Goal: Transaction & Acquisition: Obtain resource

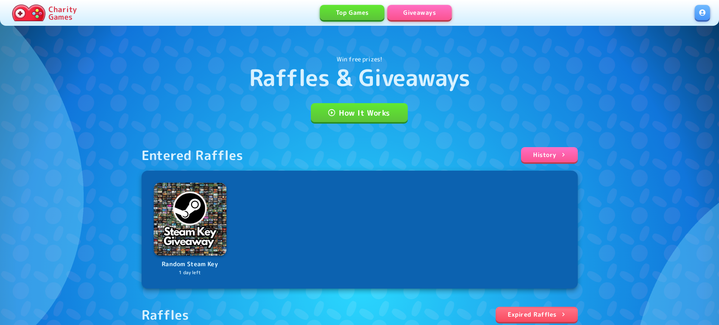
scroll to position [155, 0]
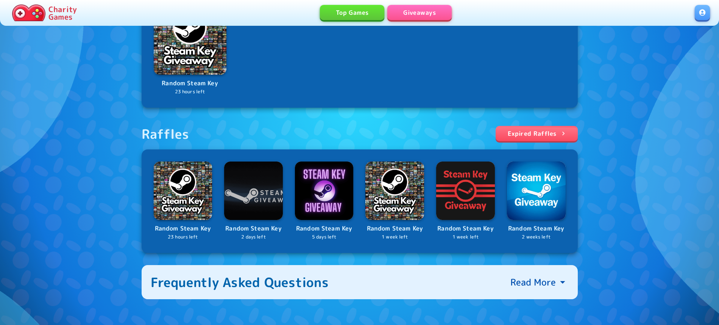
scroll to position [194, 0]
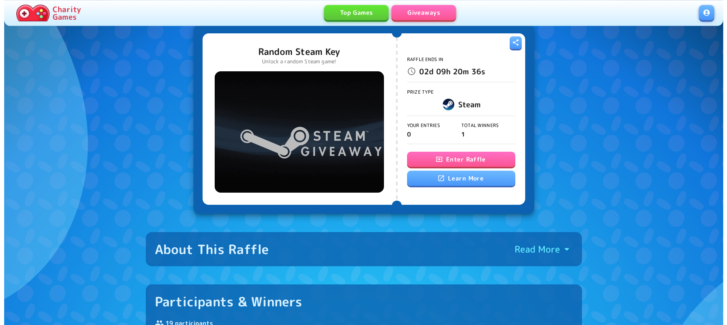
scroll to position [39, 0]
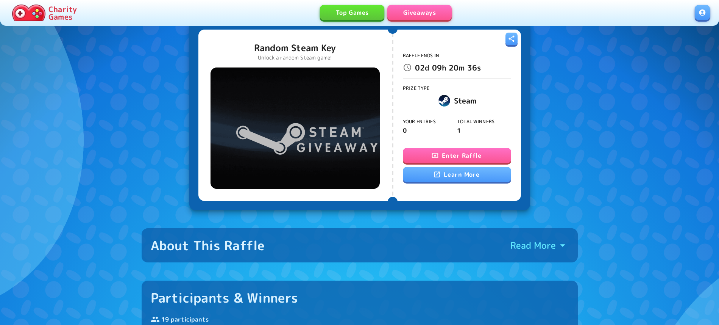
click at [444, 157] on button "Enter Raffle" at bounding box center [457, 155] width 108 height 15
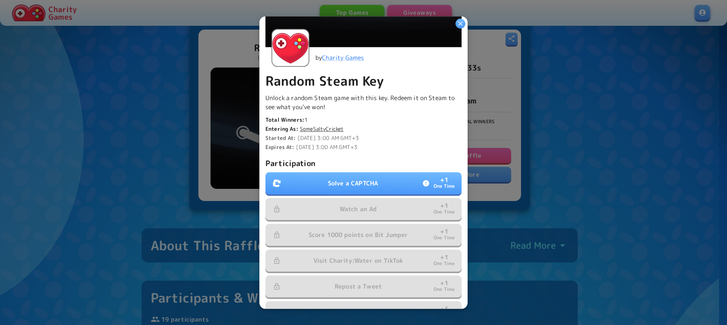
scroll to position [165, 0]
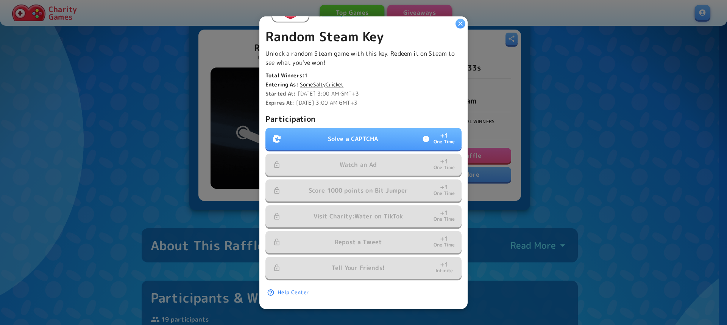
click at [357, 119] on div "Participation Solve a CAPTCHA + 1 One Time Watch an Ad + 1 One Time Score 1000 …" at bounding box center [363, 195] width 196 height 167
click at [349, 134] on p "Solve a CAPTCHA" at bounding box center [353, 138] width 50 height 9
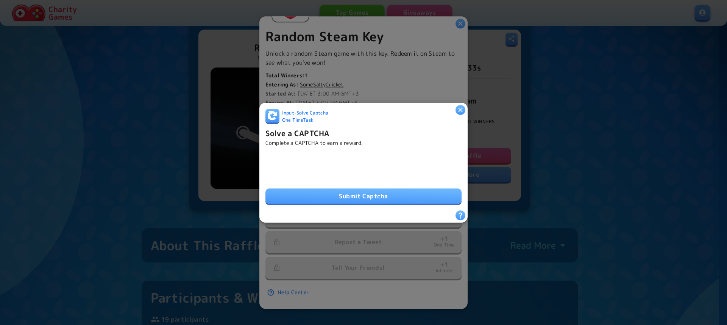
click at [355, 188] on button "Submit Captcha" at bounding box center [363, 195] width 196 height 15
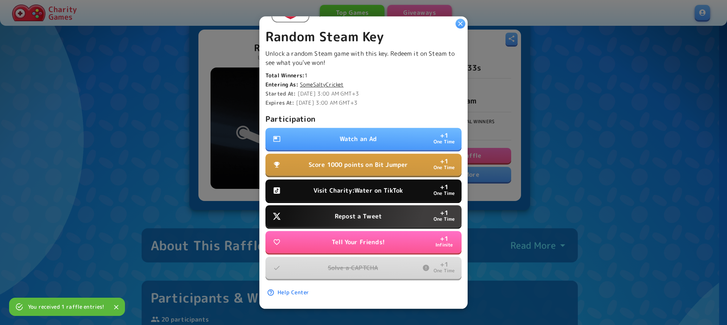
click at [397, 128] on button "Watch an Ad + 1 One Time" at bounding box center [363, 139] width 196 height 22
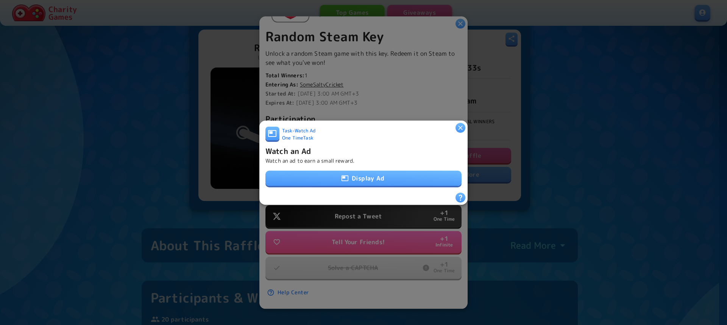
click at [366, 174] on button "Display Ad" at bounding box center [363, 177] width 196 height 15
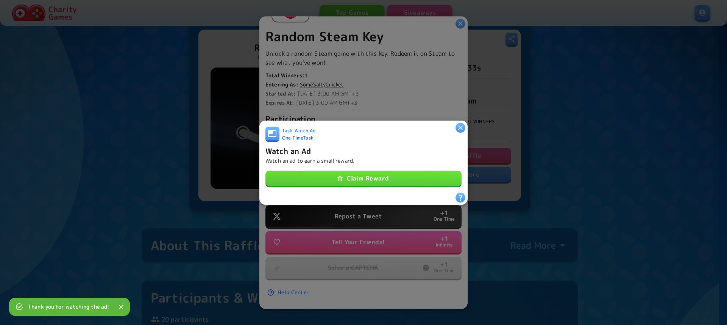
click at [385, 176] on button "Claim Reward" at bounding box center [363, 177] width 196 height 15
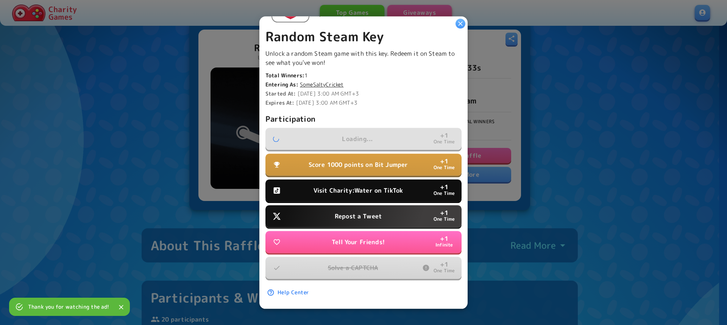
click at [411, 188] on button "Visit Charity:Water on TikTok + 1 One Time" at bounding box center [363, 190] width 196 height 22
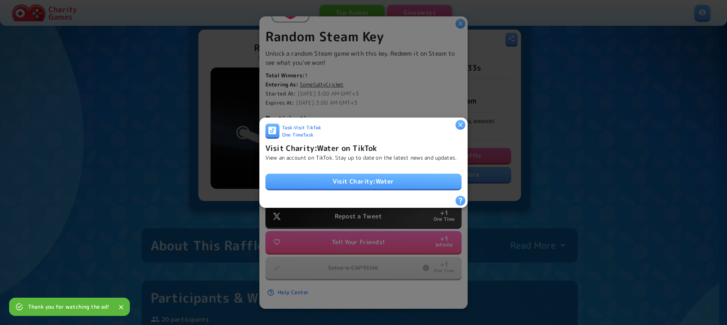
click at [411, 188] on link "Visit Charity:Water" at bounding box center [363, 180] width 196 height 15
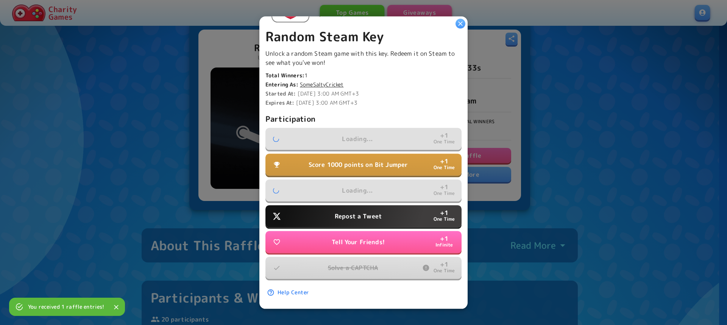
click at [365, 211] on p "Repost a Tweet" at bounding box center [358, 215] width 47 height 9
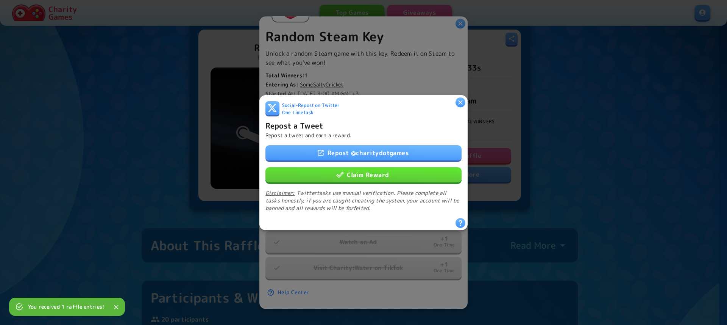
click at [385, 147] on link "Repost @ charitydotgames" at bounding box center [363, 152] width 196 height 15
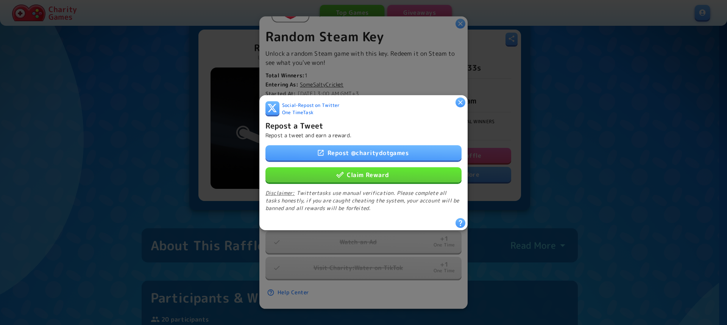
click at [361, 173] on button "Claim Reward" at bounding box center [363, 174] width 196 height 15
click at [361, 179] on button "Tell Your Friends! + 1 Infinite" at bounding box center [363, 190] width 196 height 22
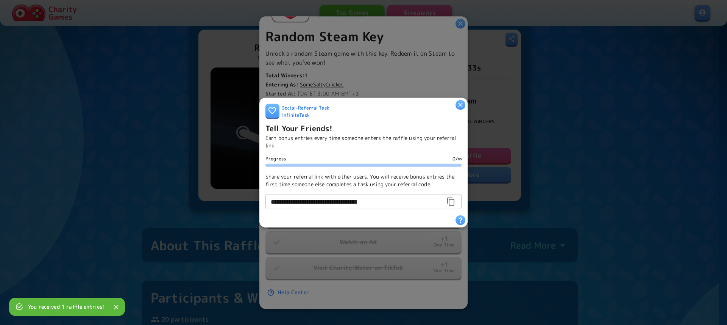
click at [461, 102] on icon "button" at bounding box center [460, 104] width 5 height 5
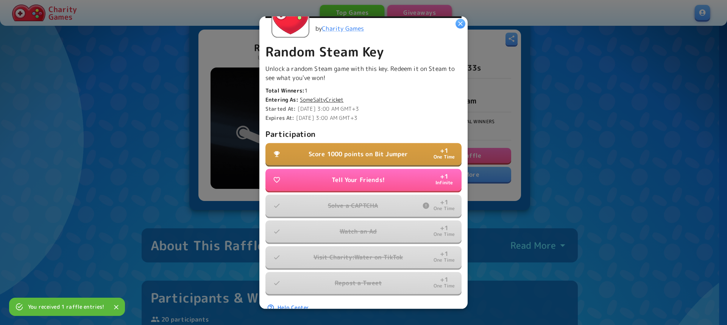
scroll to position [165, 0]
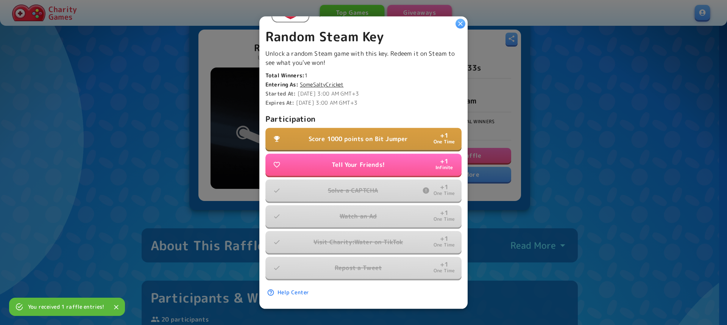
click at [367, 138] on button "Score 1000 points on Bit Jumper + 1 One Time" at bounding box center [363, 139] width 196 height 22
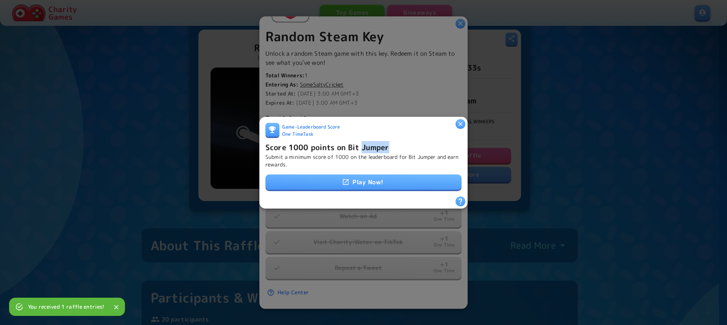
click at [367, 140] on h6 "Score 1000 points on Bit Jumper" at bounding box center [327, 146] width 124 height 12
click at [349, 176] on link "Play Now!" at bounding box center [363, 181] width 196 height 15
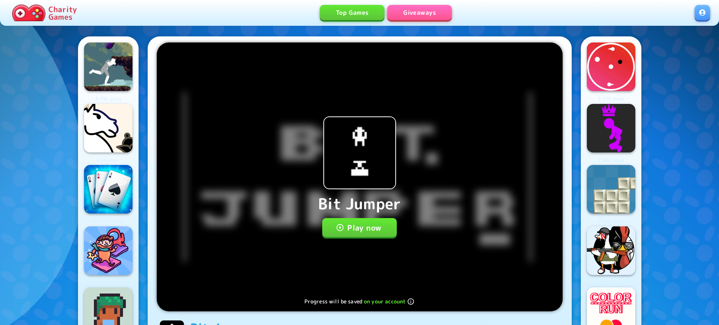
click at [341, 221] on button "Play now" at bounding box center [359, 227] width 75 height 19
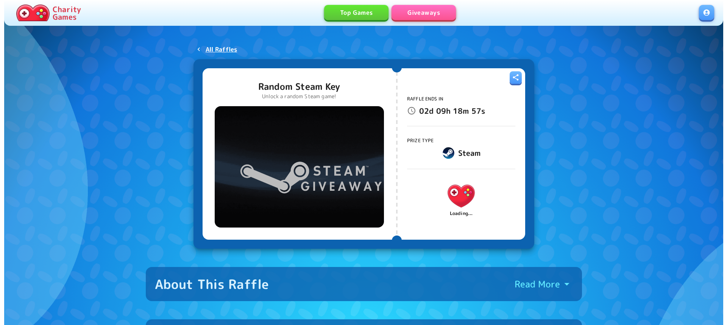
scroll to position [39, 0]
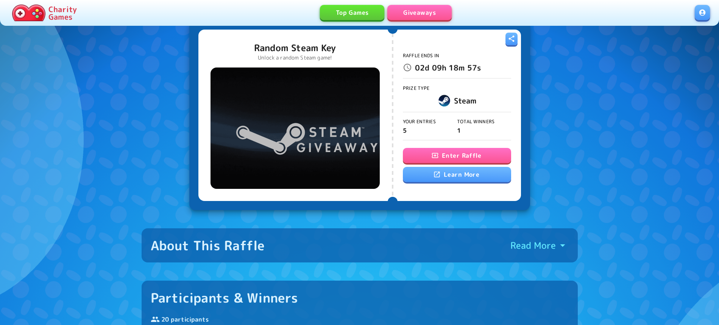
click at [450, 154] on button "Enter Raffle" at bounding box center [457, 155] width 108 height 15
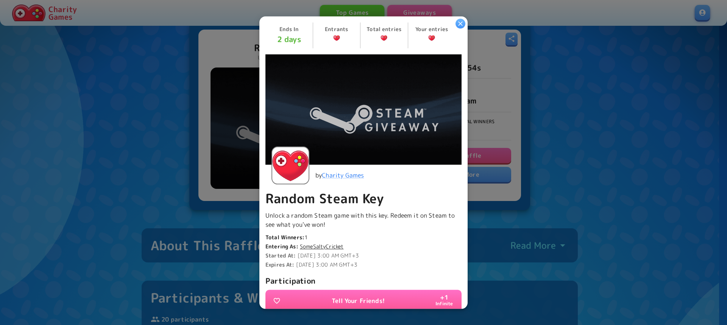
scroll to position [165, 0]
